Goal: Find specific page/section: Find specific page/section

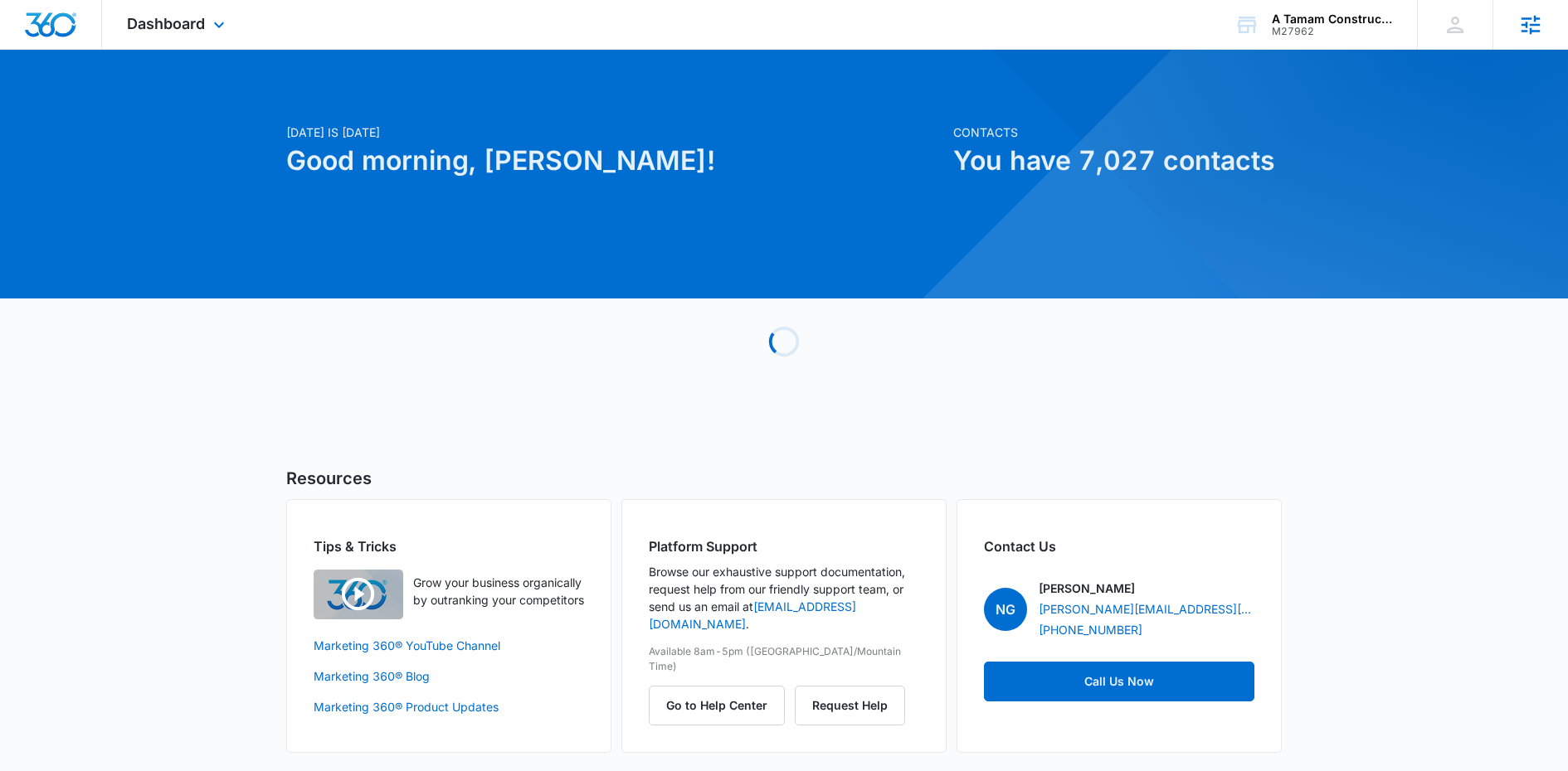
click at [1534, 36] on icon at bounding box center [1531, 25] width 25 height 25
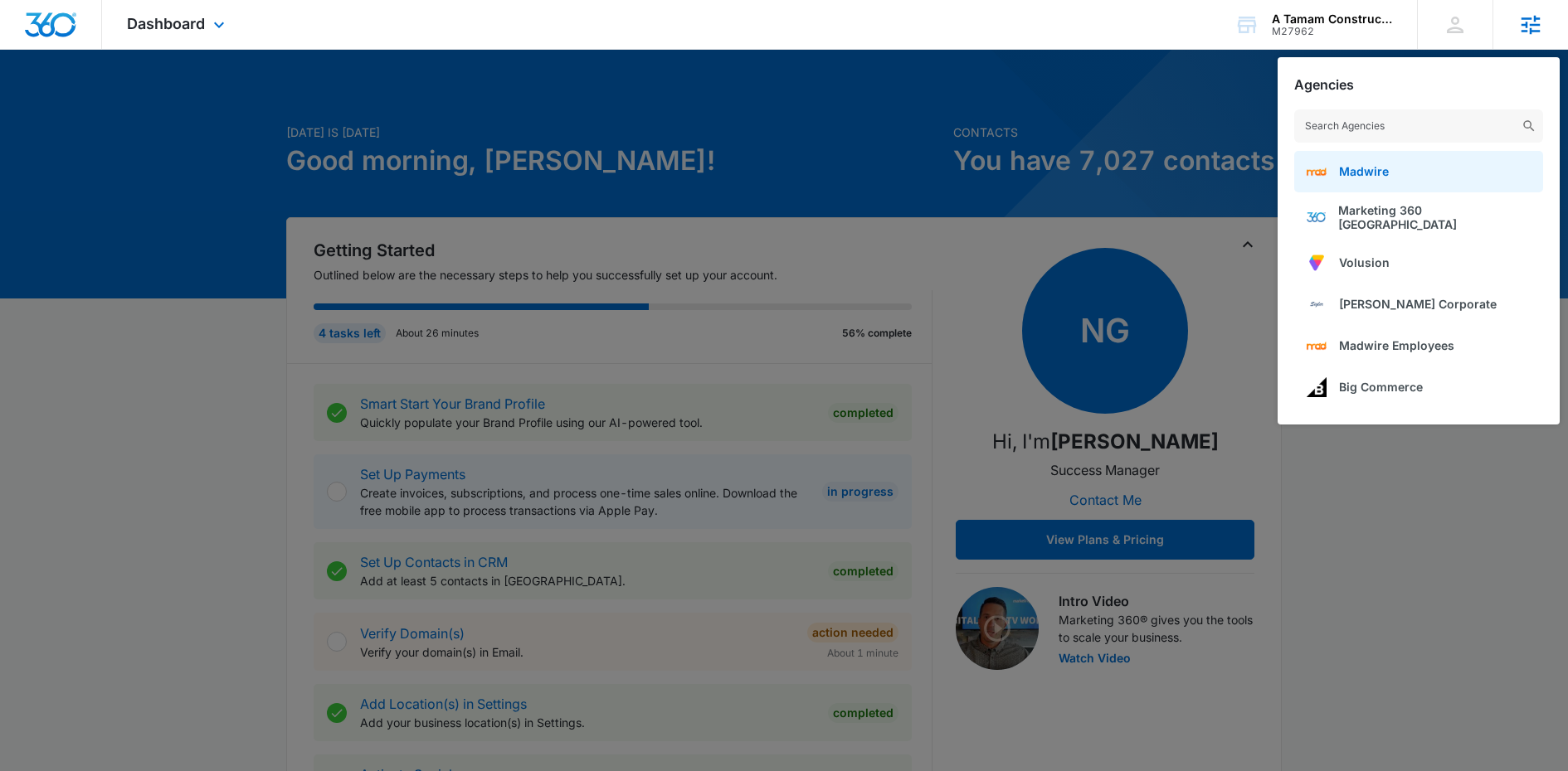
click at [1360, 174] on span "Madwire" at bounding box center [1363, 171] width 50 height 14
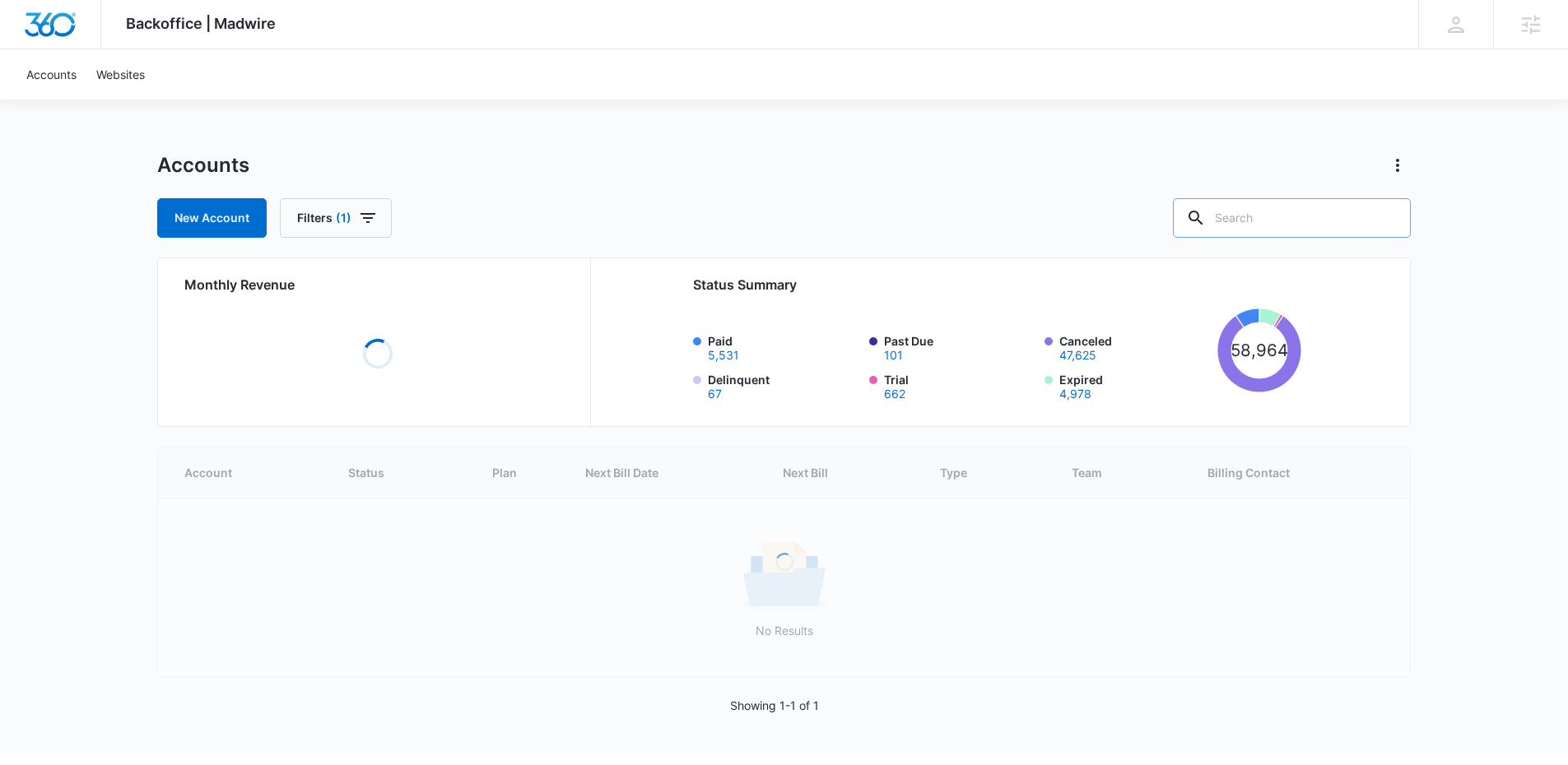
click at [1267, 229] on input "text" at bounding box center [1292, 218] width 238 height 39
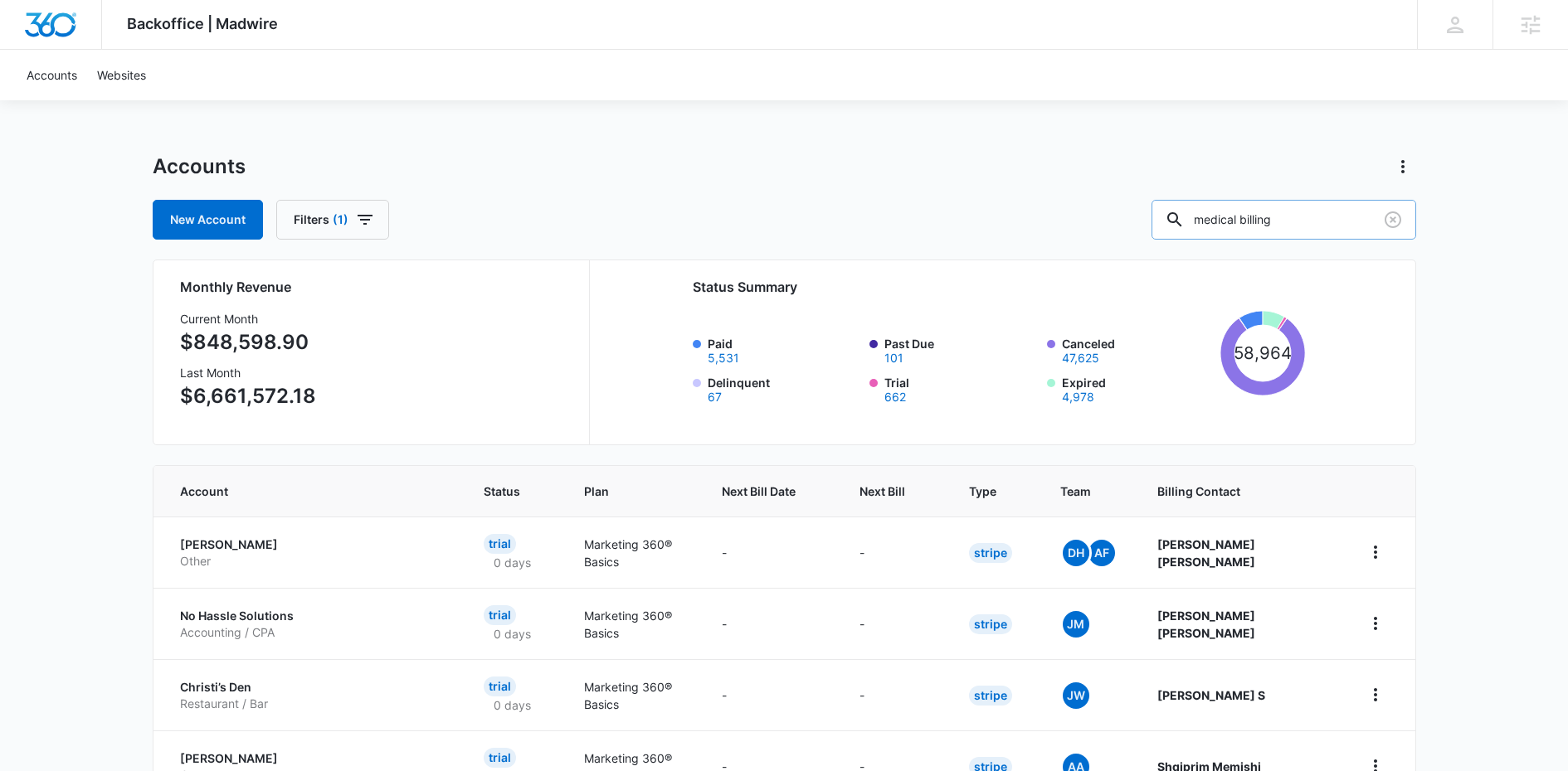
type input "medical billing"
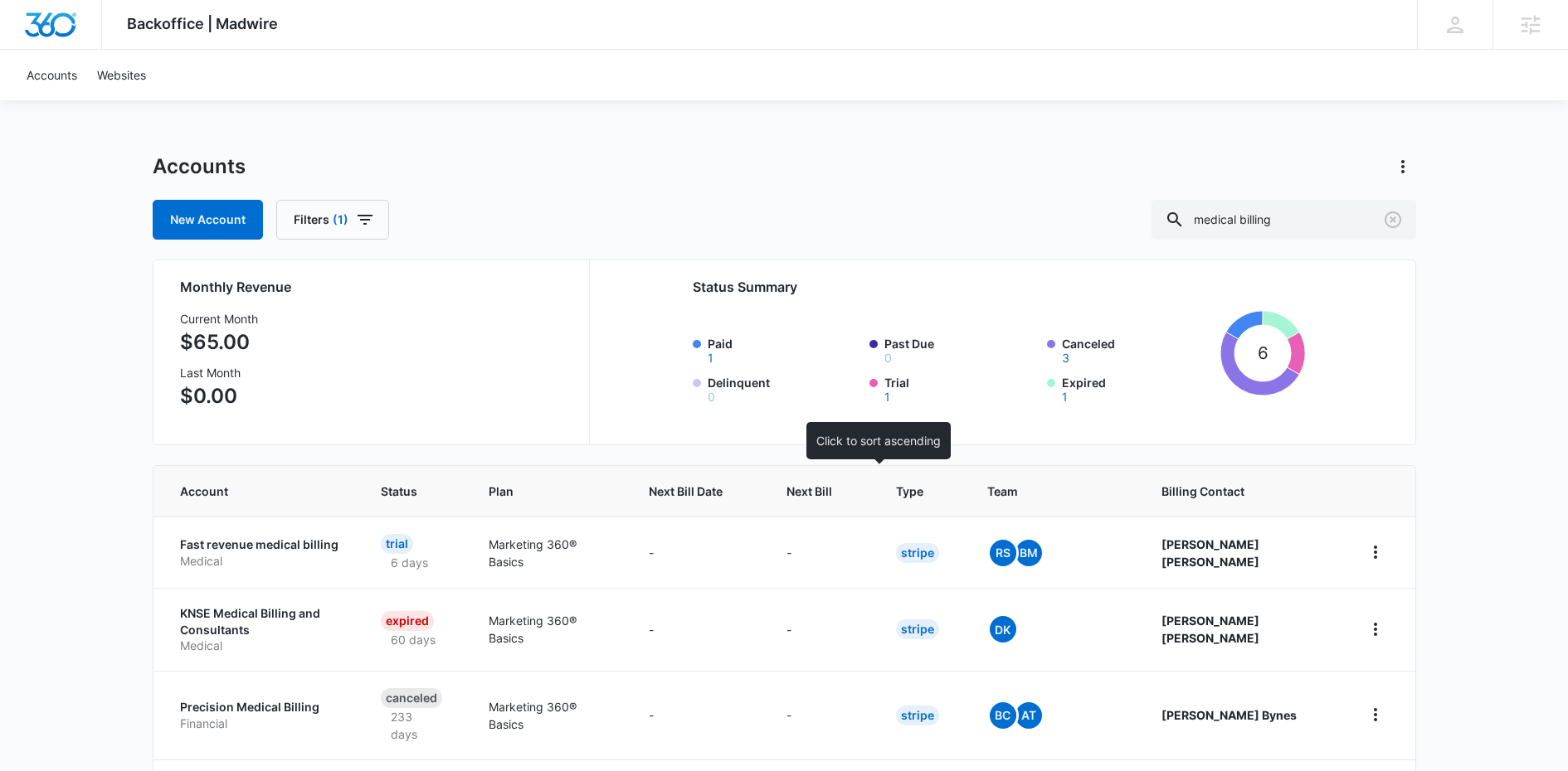
click at [843, 494] on th "Next Bill" at bounding box center [821, 492] width 110 height 51
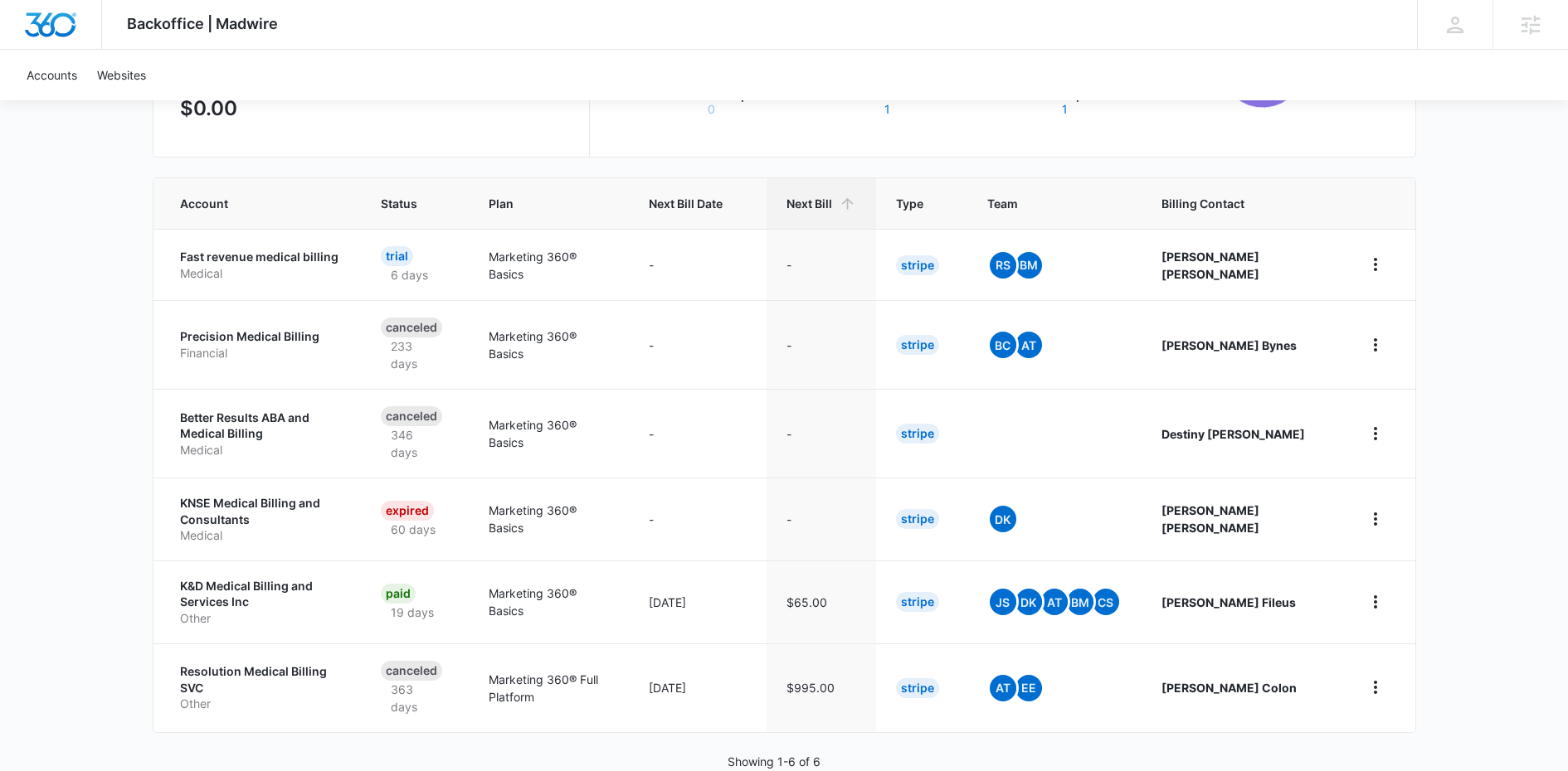
scroll to position [316, 0]
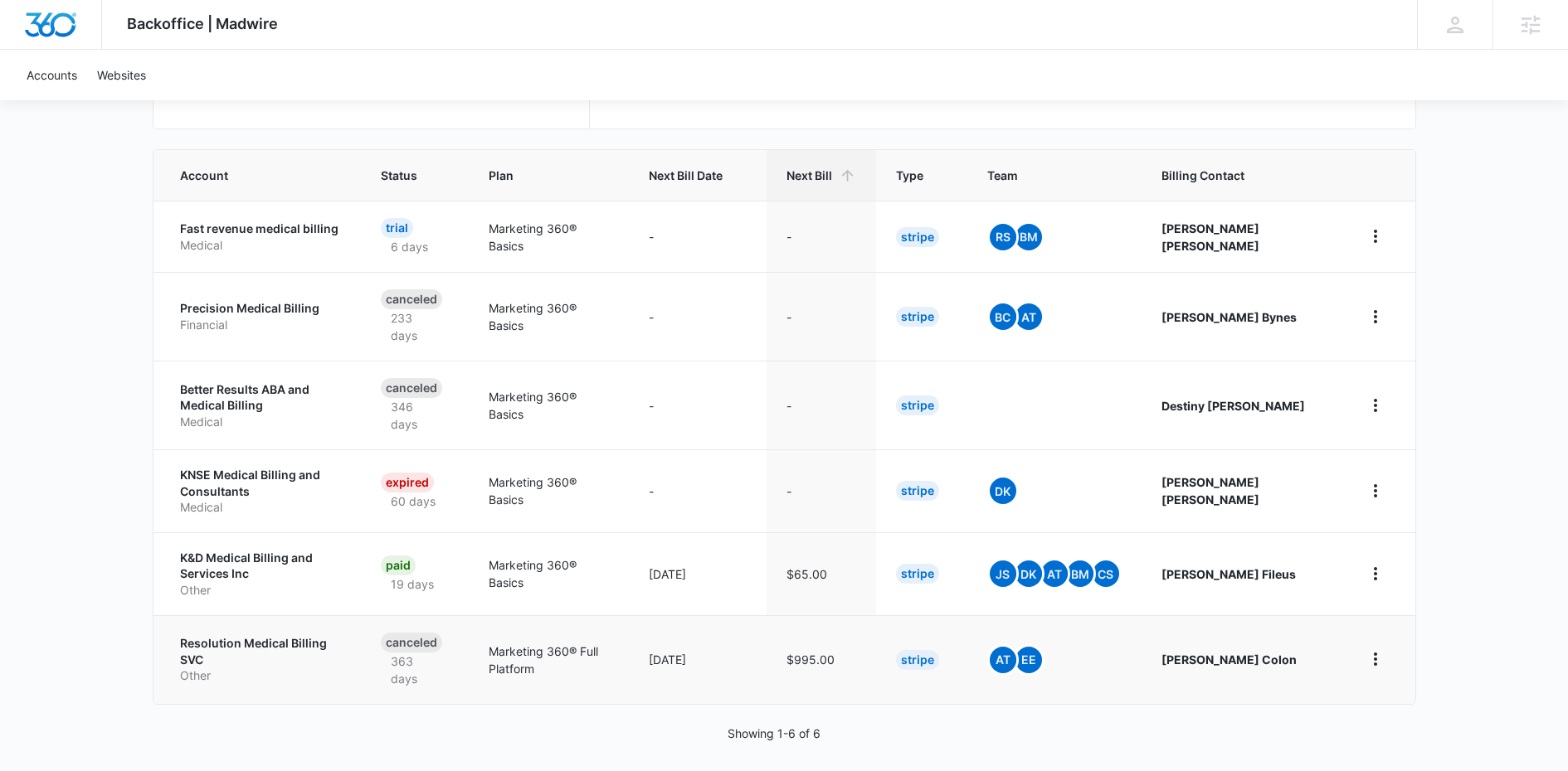
click at [307, 651] on p "Resolution Medical Billing SVC" at bounding box center [261, 652] width 162 height 32
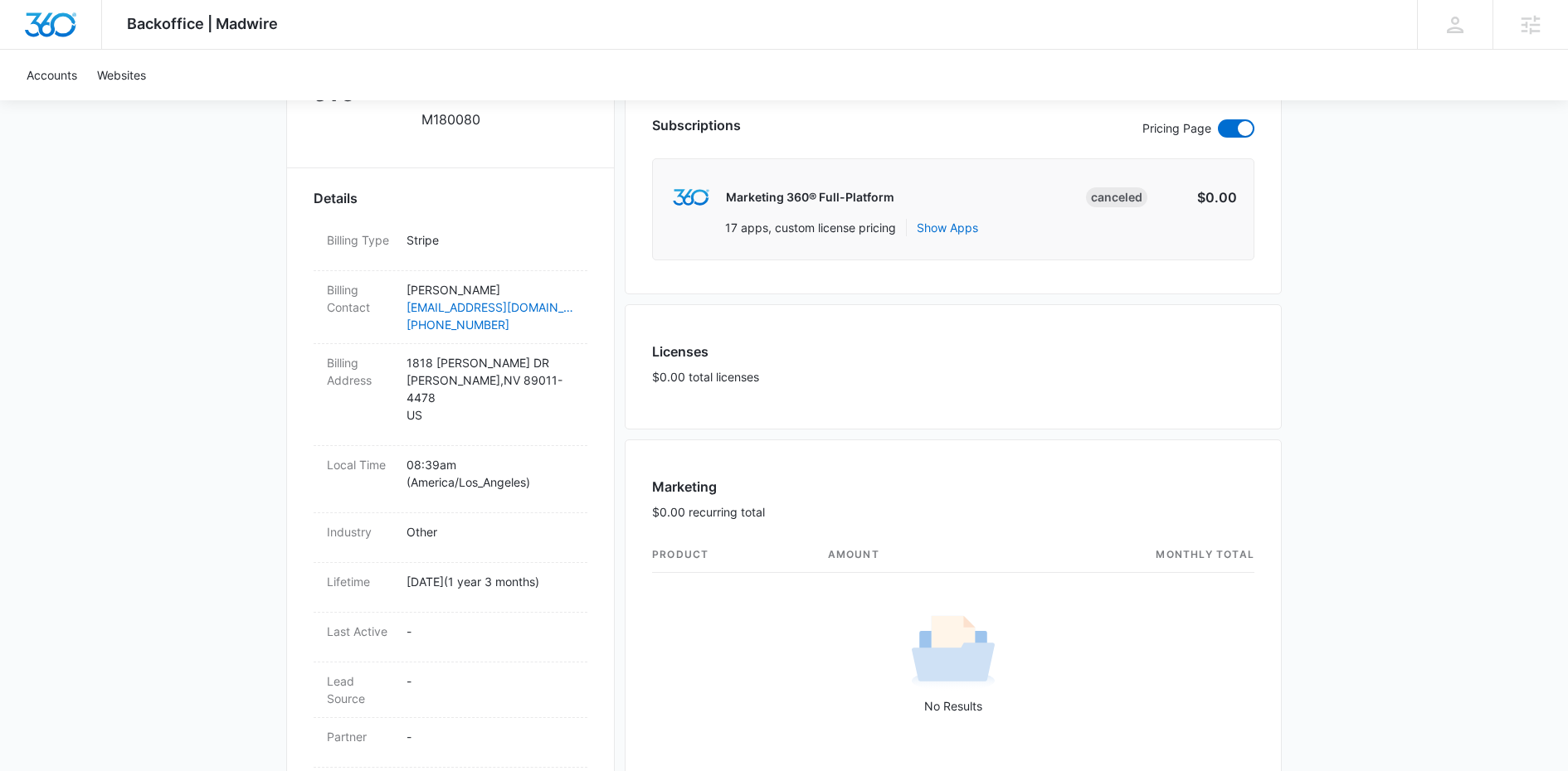
scroll to position [436, 0]
drag, startPoint x: 576, startPoint y: 313, endPoint x: 454, endPoint y: 313, distance: 122.0
click at [454, 313] on div "Billing Contact Carmen Colon ccolon@resolutionmbsvc.com (702) 852-6570" at bounding box center [451, 309] width 274 height 73
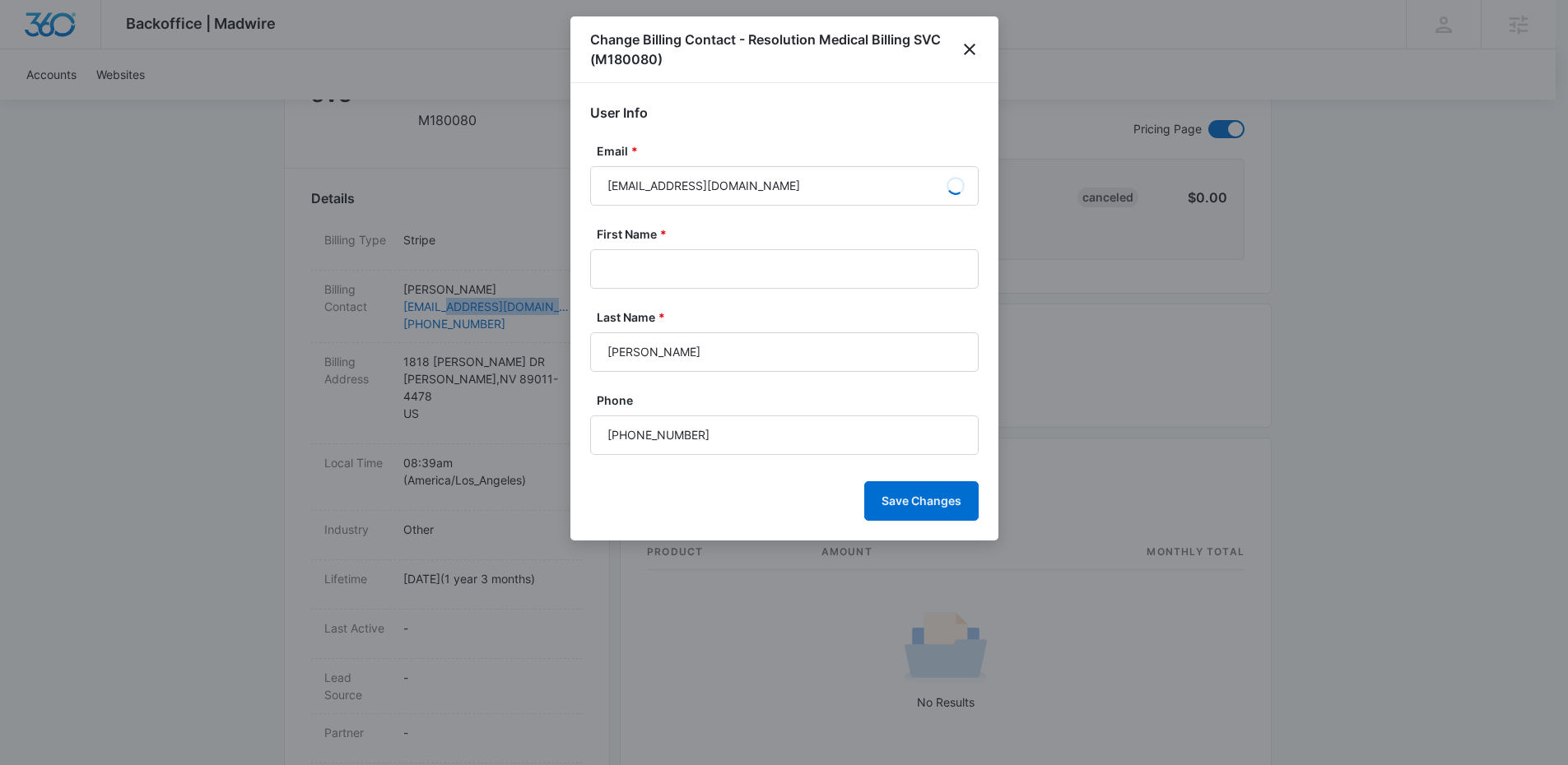
type input "Carmen"
type input "Colon"
drag, startPoint x: 475, startPoint y: 307, endPoint x: 969, endPoint y: 51, distance: 556.4
click at [969, 51] on body "Backoffice | Madwire Apps Settings MS Matt Sheffer matt.sheffer@madwire.com My …" at bounding box center [784, 586] width 1568 height 2039
click at [969, 49] on icon "close" at bounding box center [969, 49] width 11 height 11
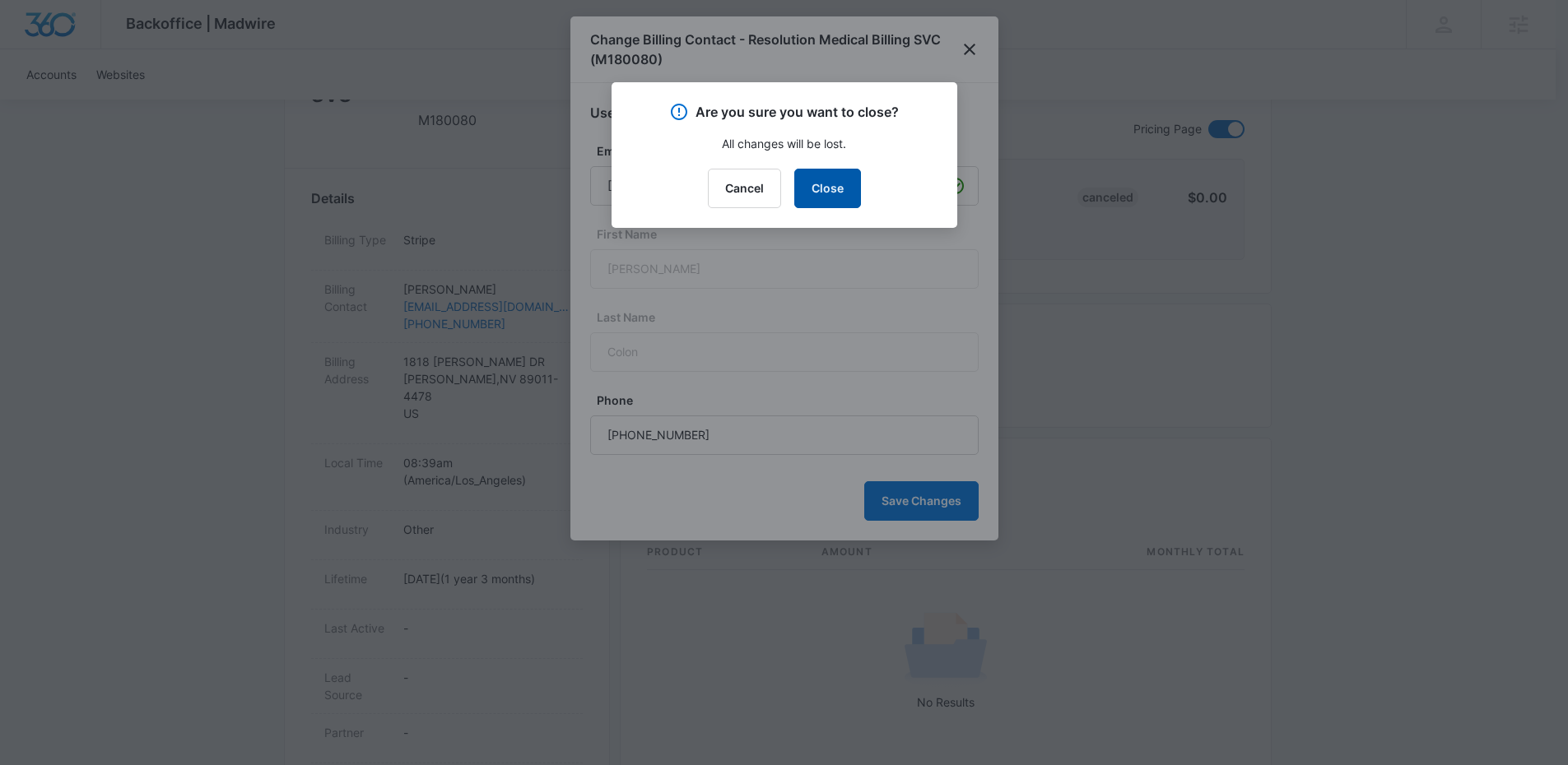
click at [835, 189] on button "Close" at bounding box center [827, 188] width 67 height 39
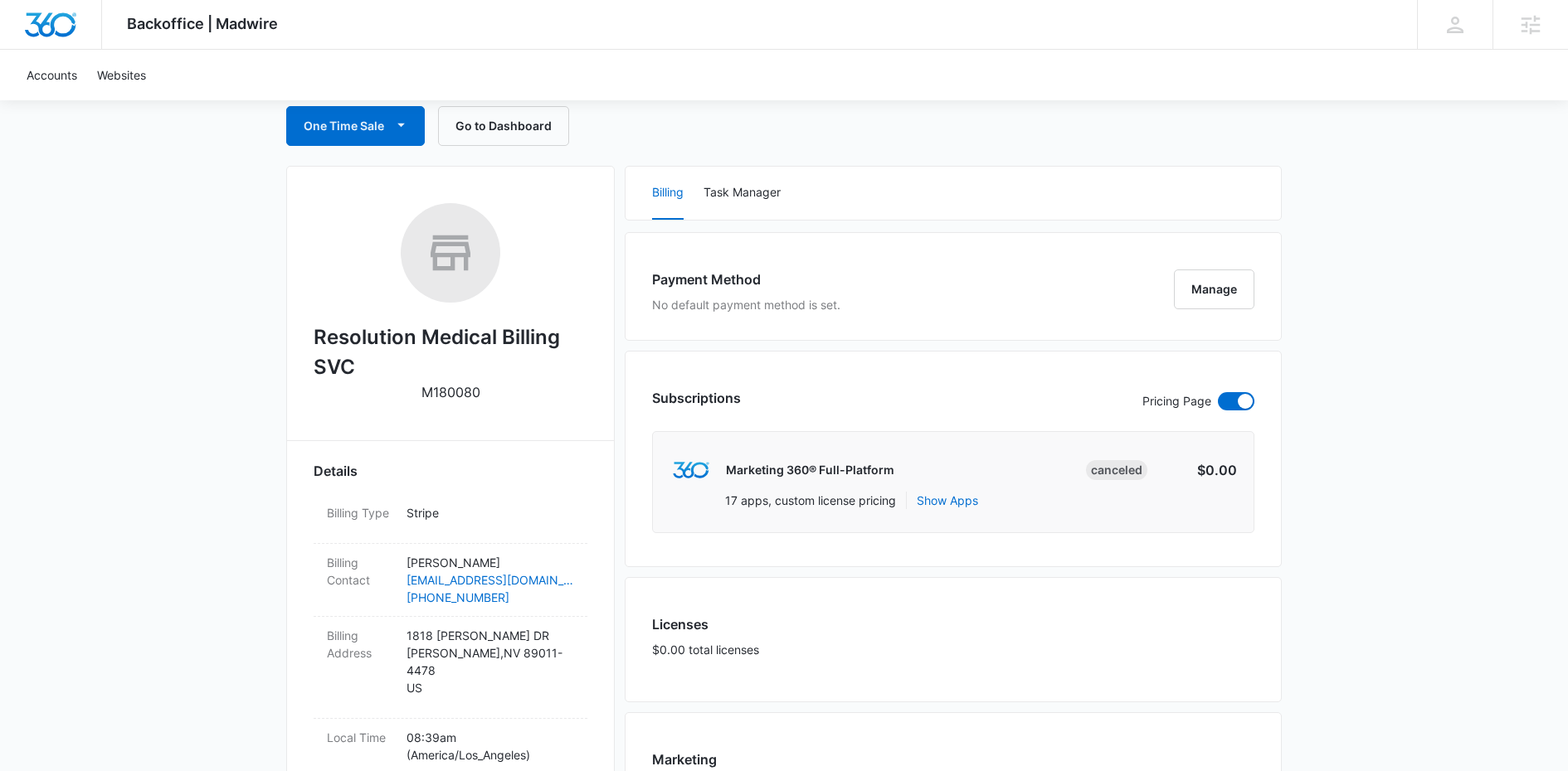
scroll to position [184, 0]
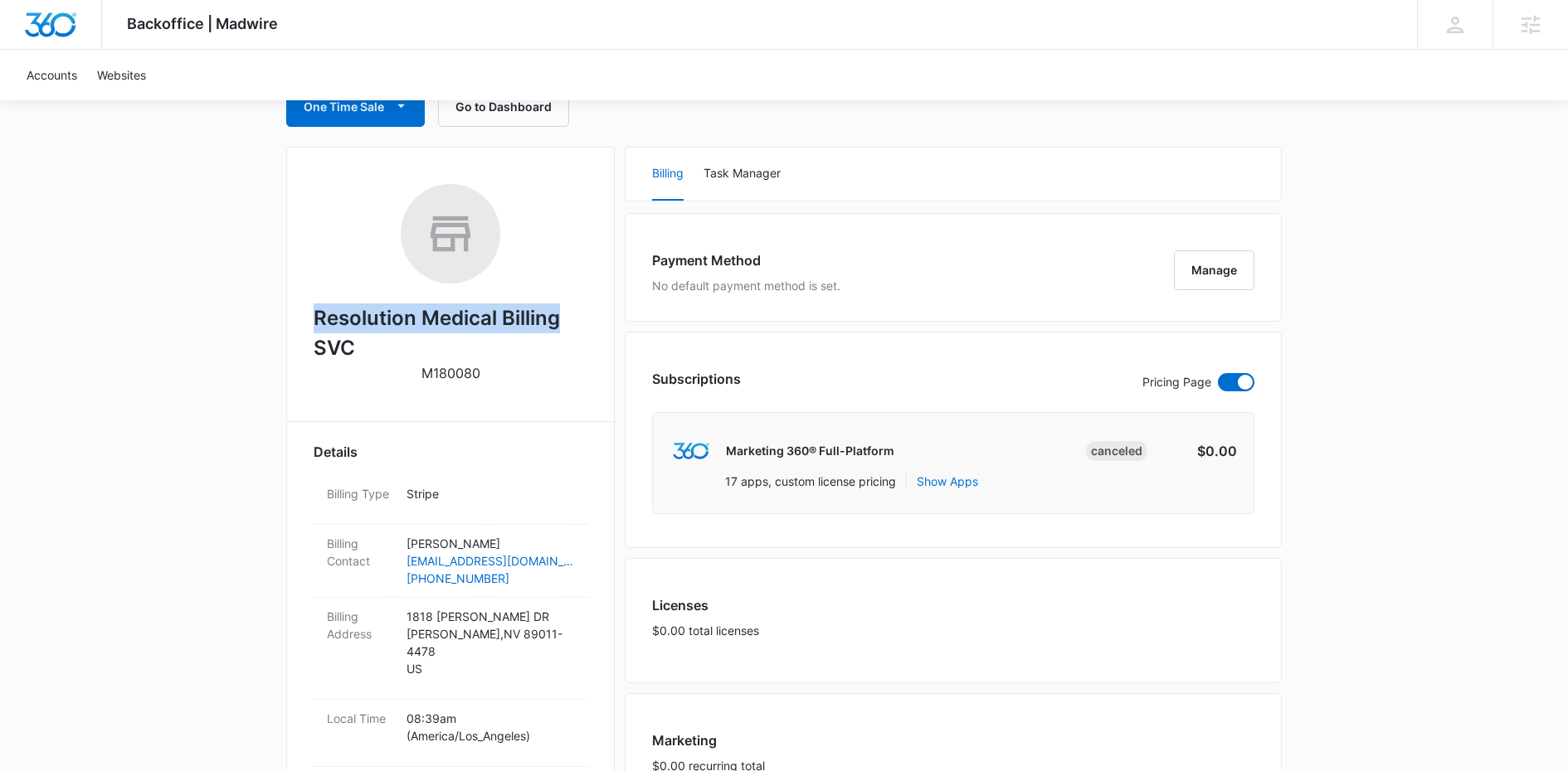
drag, startPoint x: 573, startPoint y: 321, endPoint x: 297, endPoint y: 315, distance: 276.1
click at [292, 316] on div "Resolution Medical Billing SVC M180080 Details Billing Type Stripe Billing Cont…" at bounding box center [451, 763] width 329 height 1234
click at [360, 352] on h2 "Resolution Medical Billing SVC" at bounding box center [451, 334] width 274 height 60
drag, startPoint x: 361, startPoint y: 350, endPoint x: 328, endPoint y: 325, distance: 41.4
click at [314, 328] on h2 "Resolution Medical Billing SVC" at bounding box center [451, 334] width 274 height 60
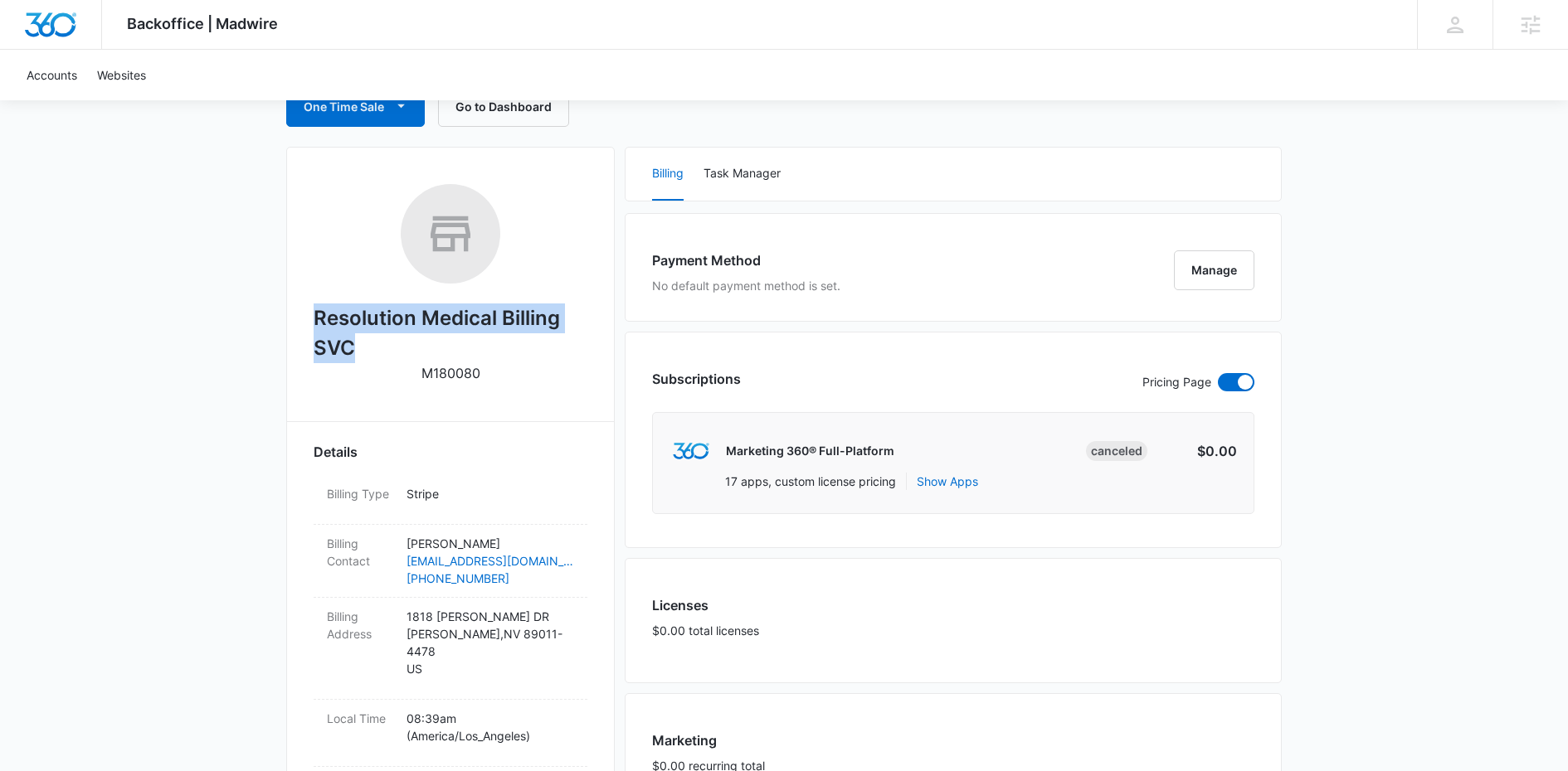
copy h2 "Resolution Medical Billing SVC"
click at [499, 411] on div "Resolution Medical Billing SVC M180080 Details Billing Type Stripe Billing Cont…" at bounding box center [451, 763] width 329 height 1234
drag, startPoint x: 497, startPoint y: 379, endPoint x: 486, endPoint y: 373, distance: 12.5
click at [486, 373] on div "Resolution Medical Billing SVC M180080" at bounding box center [451, 290] width 274 height 211
copy div "M180080"
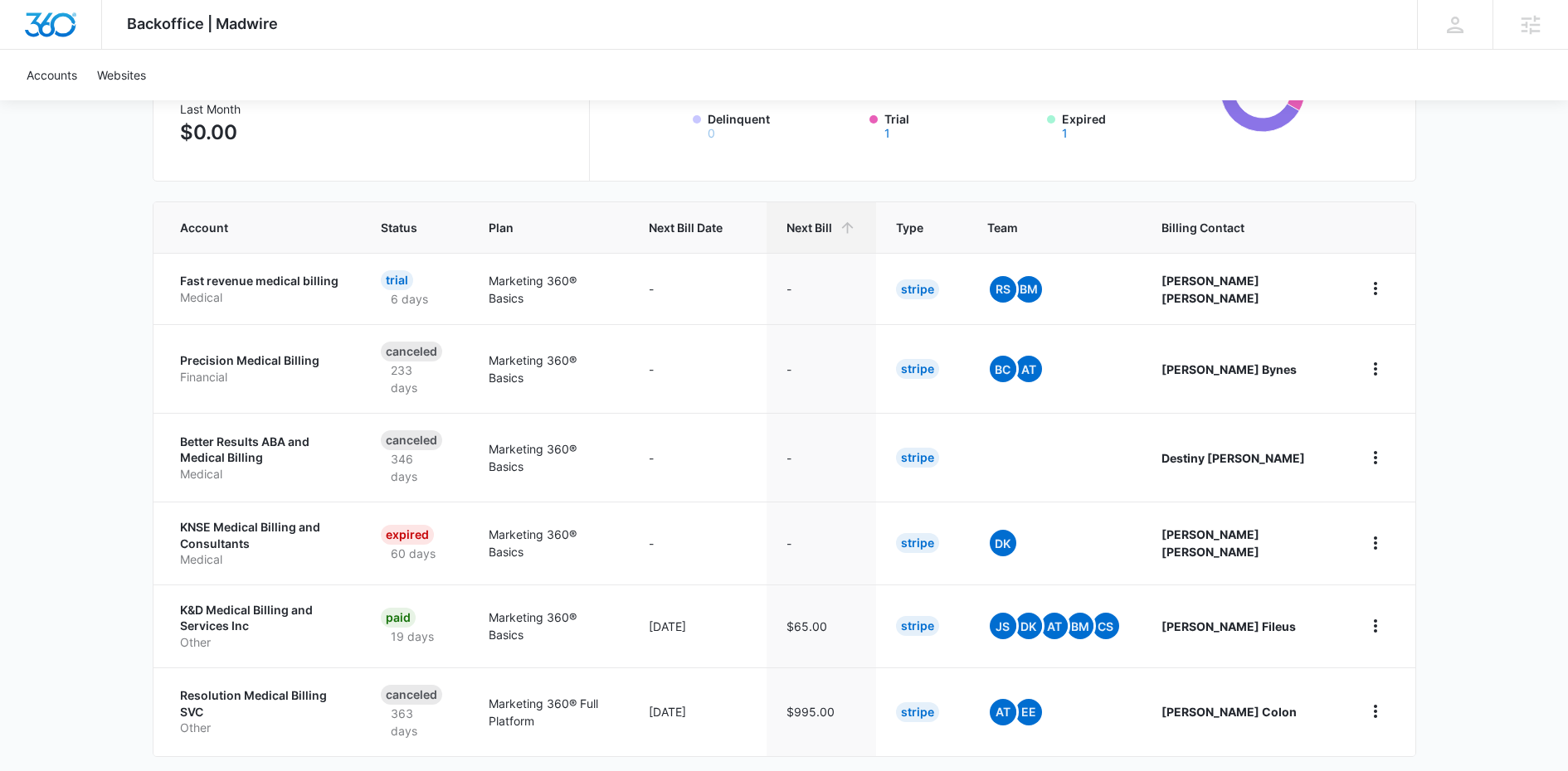
scroll to position [327, 0]
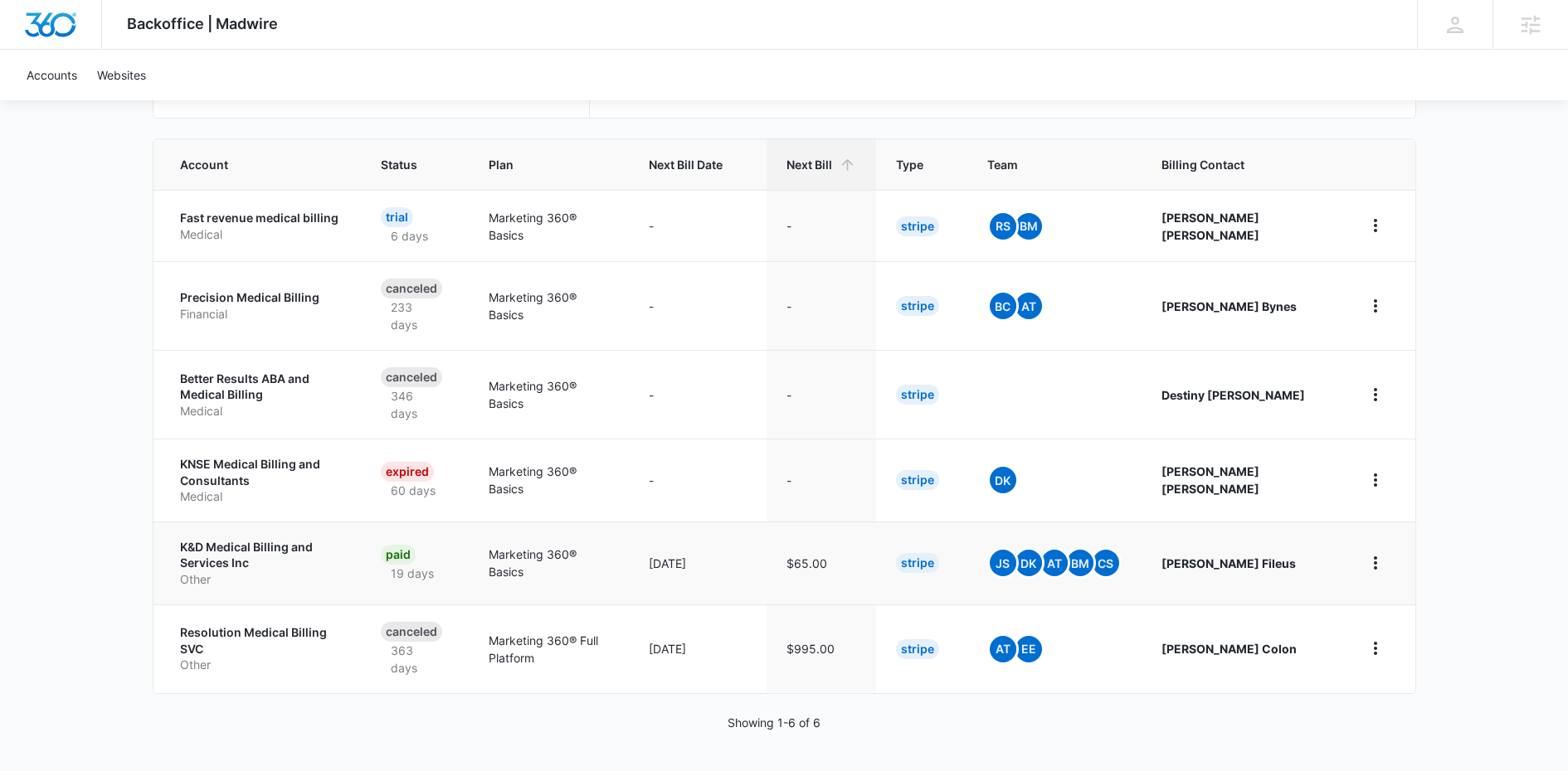
click at [261, 551] on p "K&D Medical Billing and Services Inc" at bounding box center [261, 555] width 162 height 32
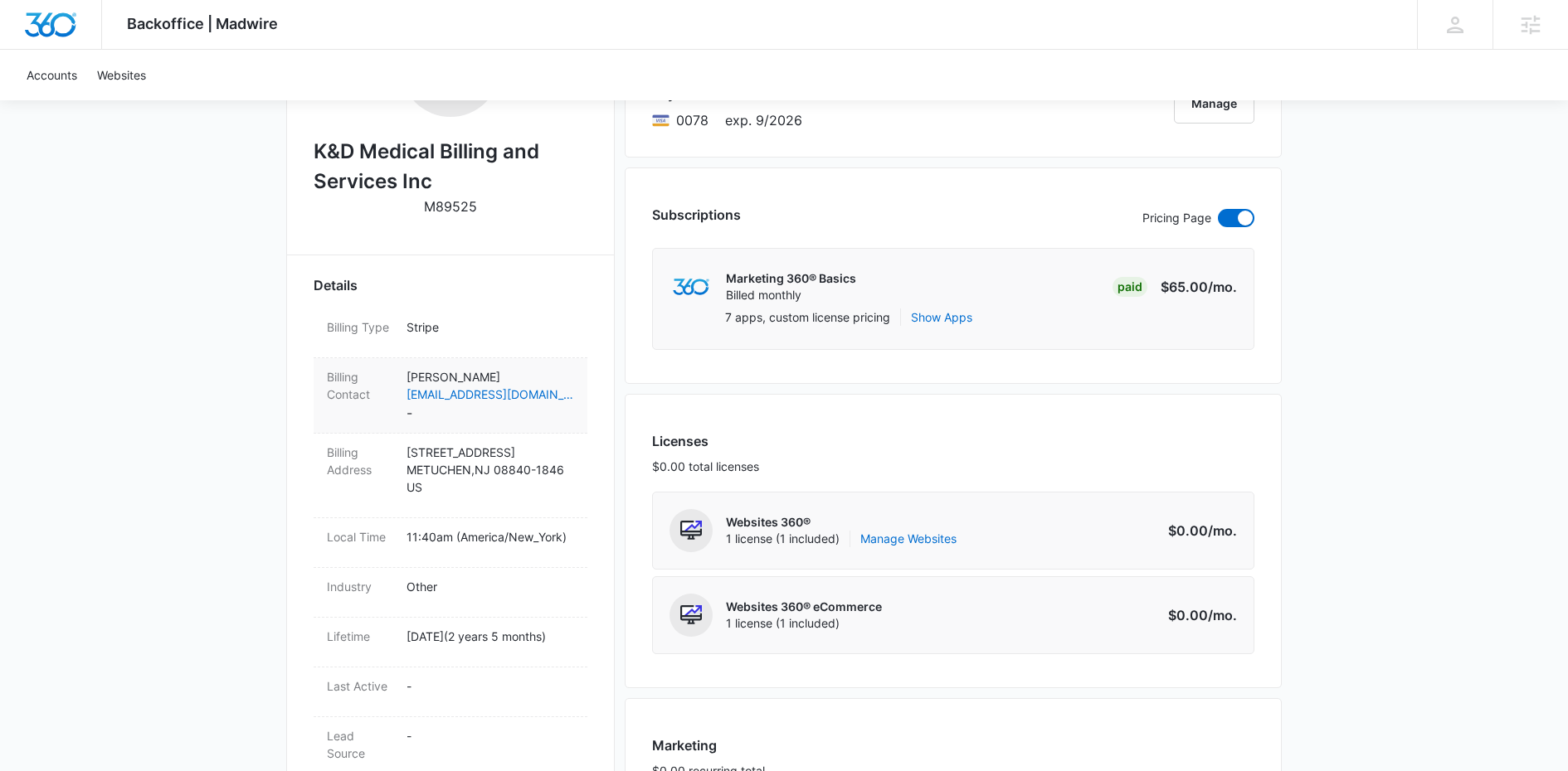
scroll to position [319, 0]
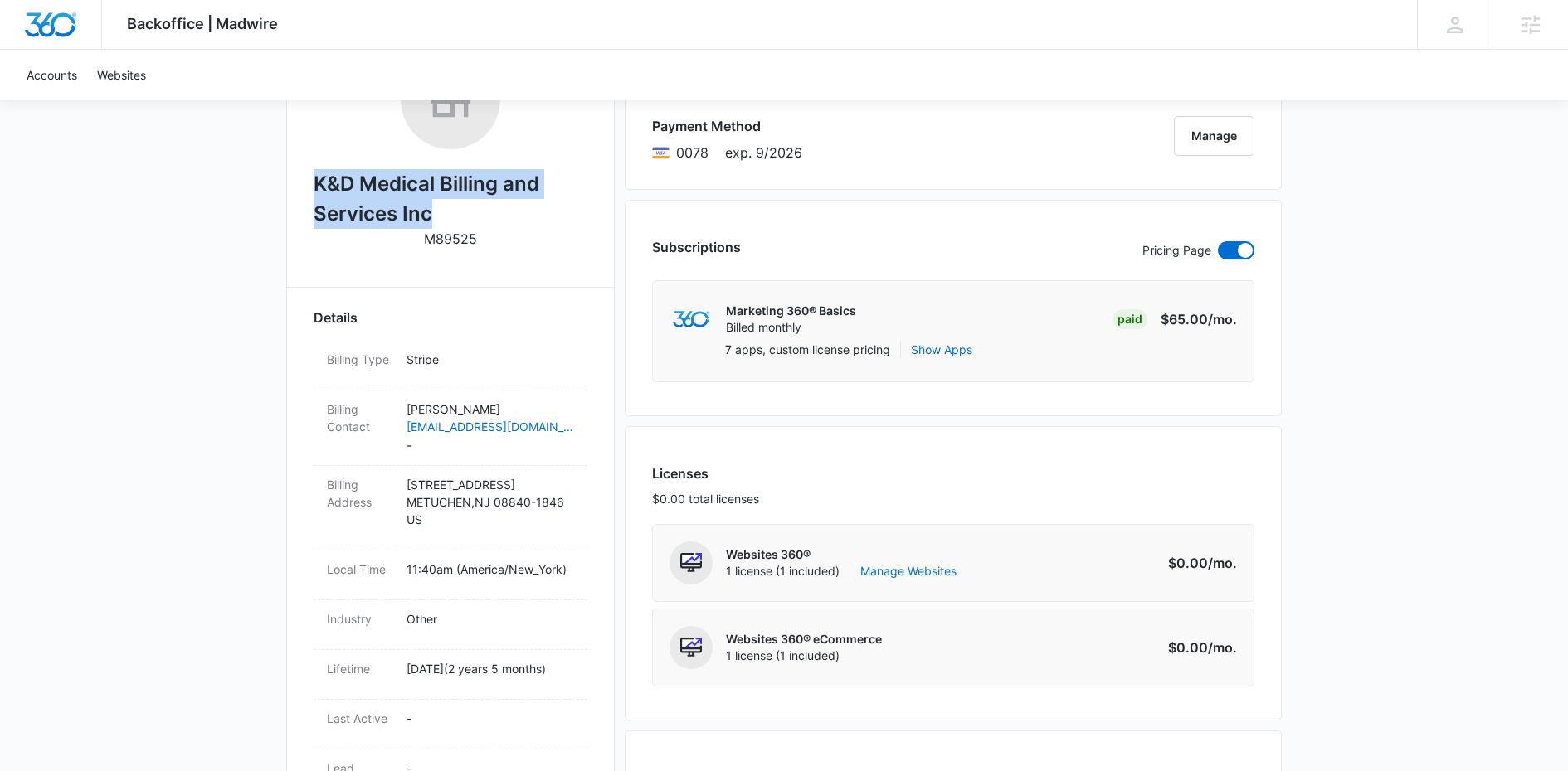
drag, startPoint x: 437, startPoint y: 209, endPoint x: 287, endPoint y: 189, distance: 151.3
click at [286, 189] on div "K&D Medical Billing and Services Inc M89525 Details Billing Type Stripe Billing…" at bounding box center [451, 735] width 329 height 1445
copy h2 "K&D Medical Billing and Services Inc"
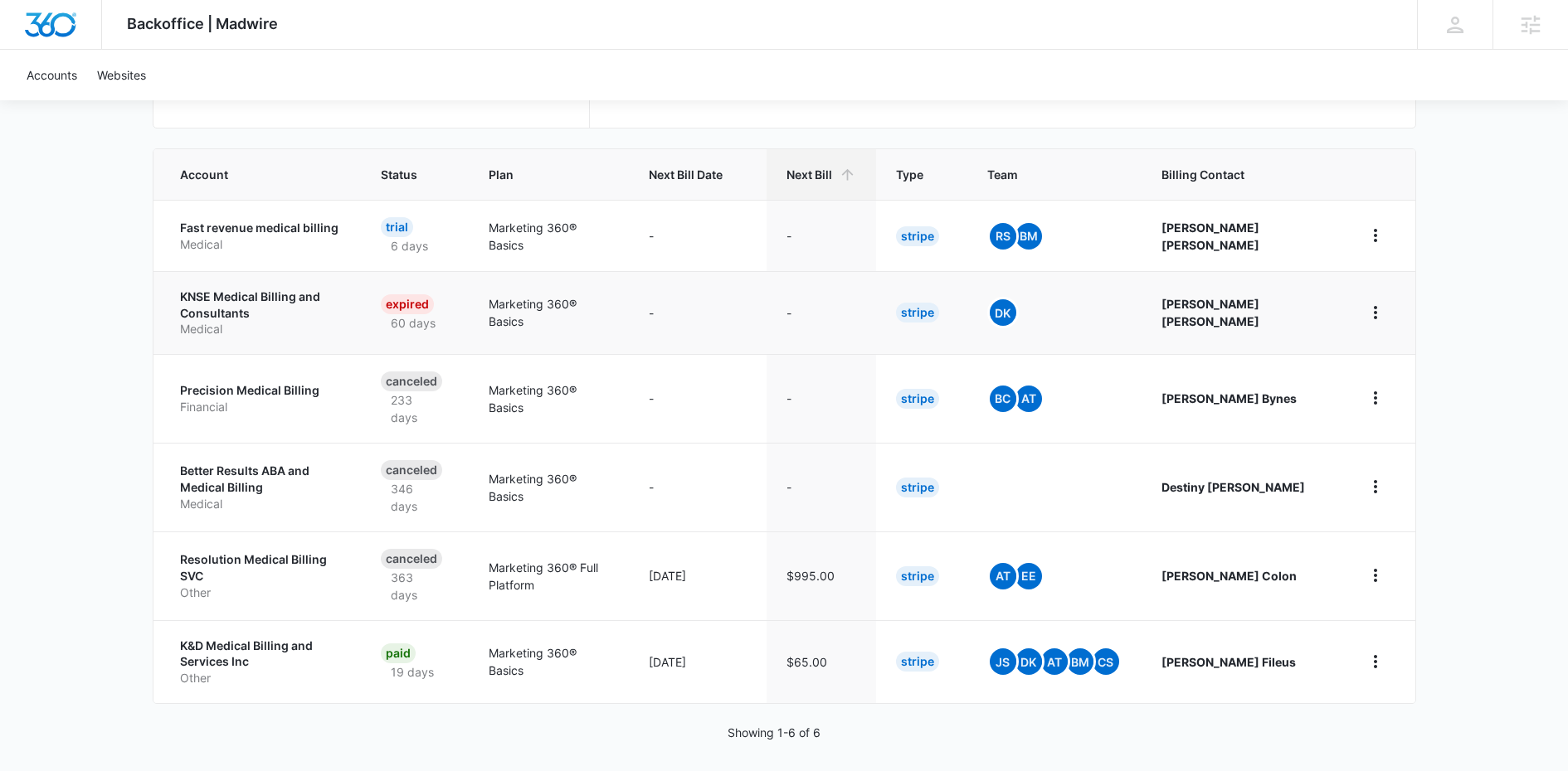
scroll to position [327, 0]
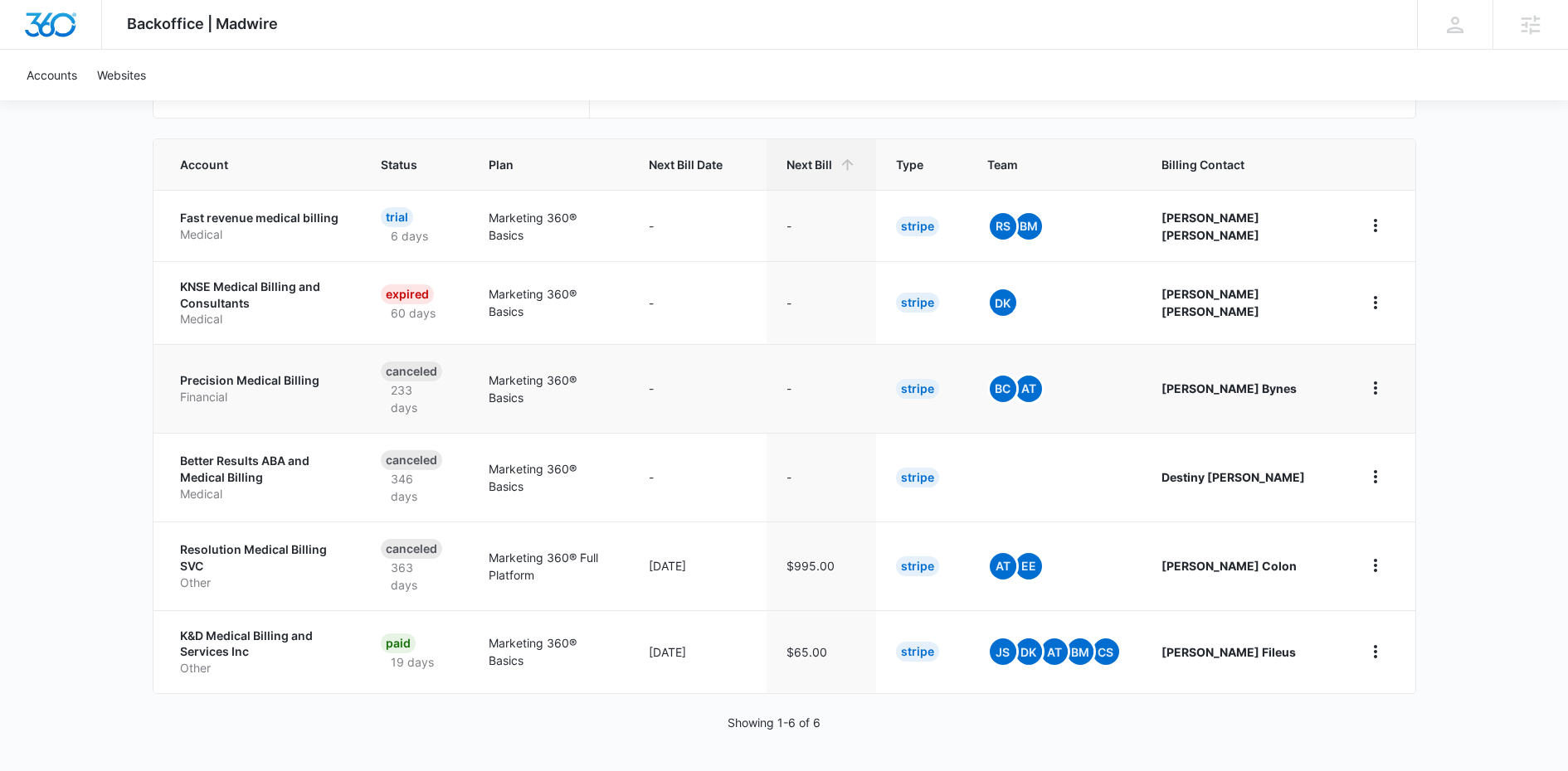
click at [285, 389] on p "Financial" at bounding box center [261, 397] width 162 height 17
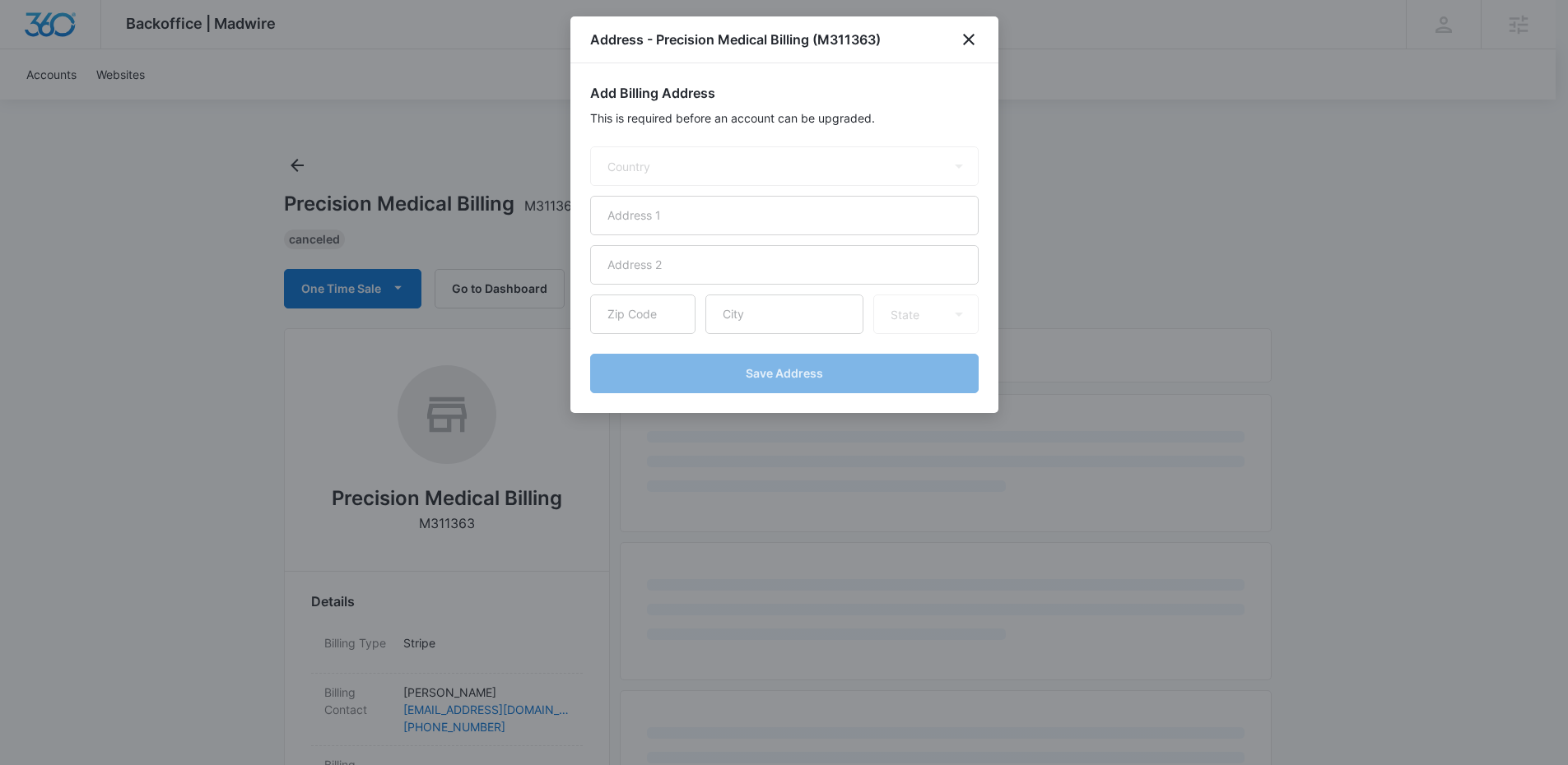
select select "US"
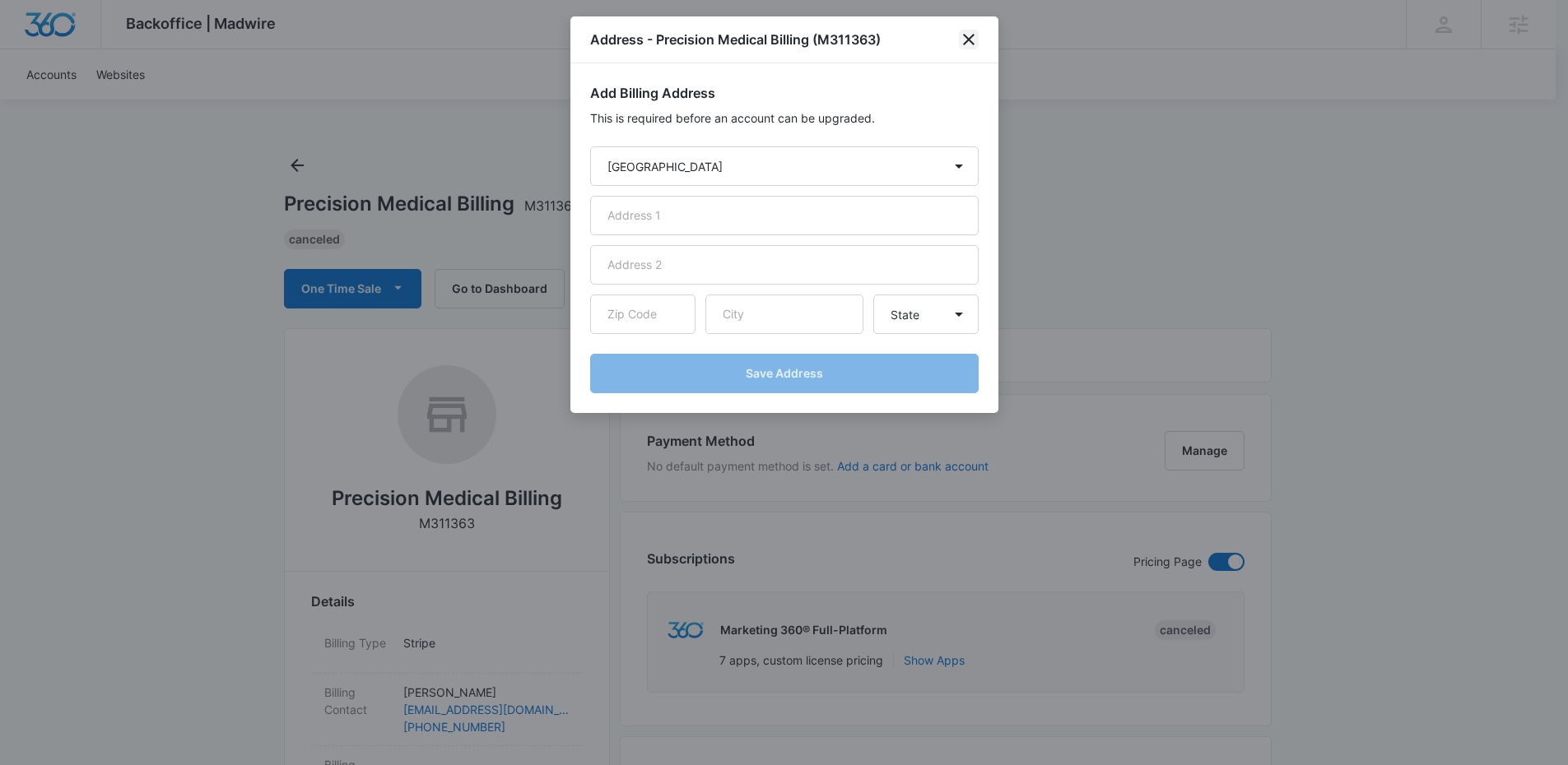
click at [974, 37] on icon "close" at bounding box center [968, 39] width 20 height 20
